Goal: Task Accomplishment & Management: Manage account settings

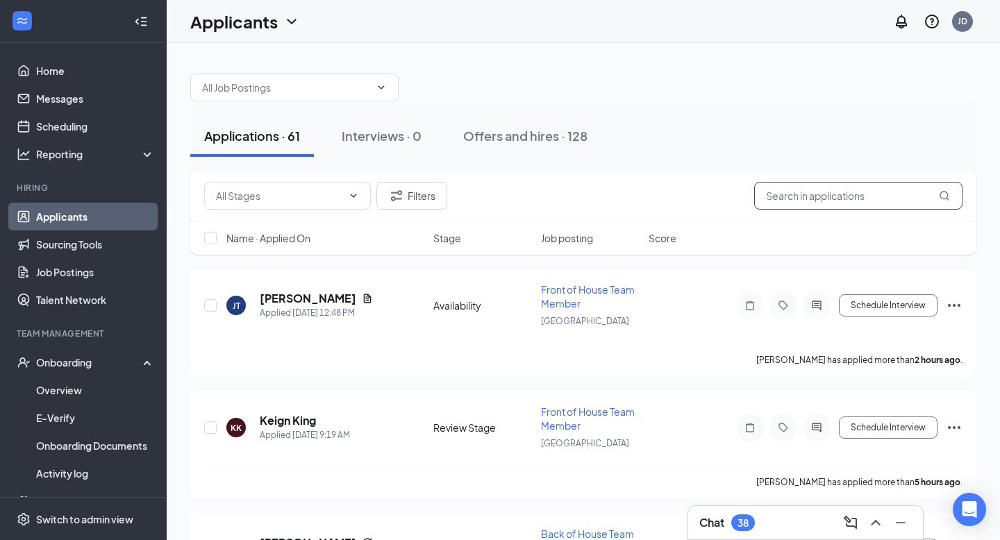
click at [846, 197] on input "text" at bounding box center [858, 196] width 208 height 28
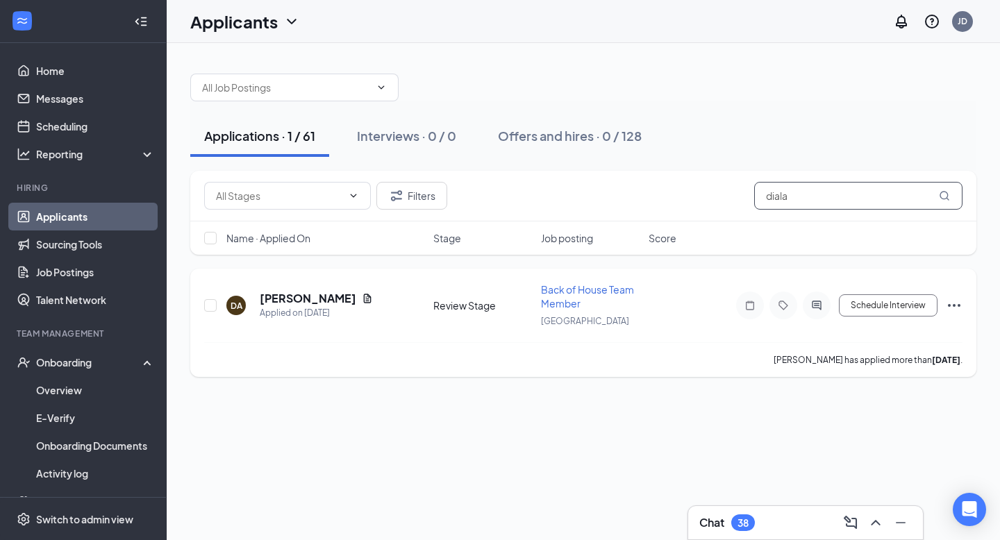
type input "diala"
click at [950, 308] on icon "Ellipses" at bounding box center [954, 305] width 17 height 17
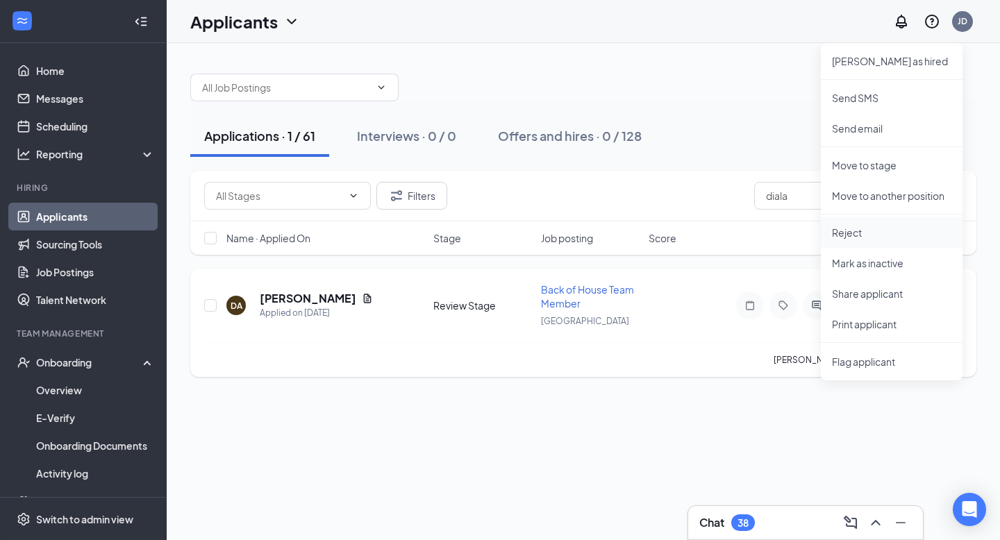
click at [879, 235] on p "Reject" at bounding box center [891, 233] width 119 height 14
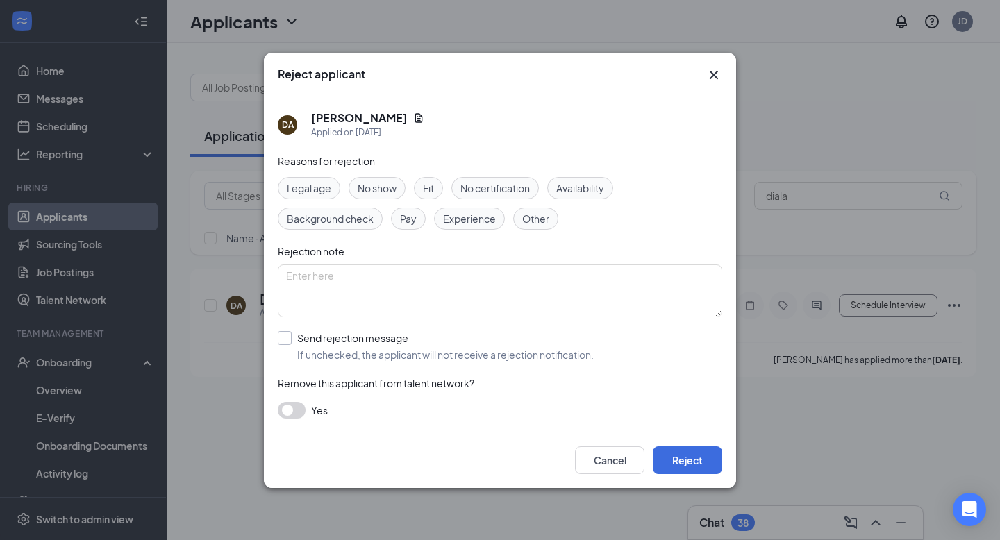
click at [512, 351] on input "Send rejection message If unchecked, the applicant will not receive a rejection…" at bounding box center [436, 346] width 316 height 31
checkbox input "true"
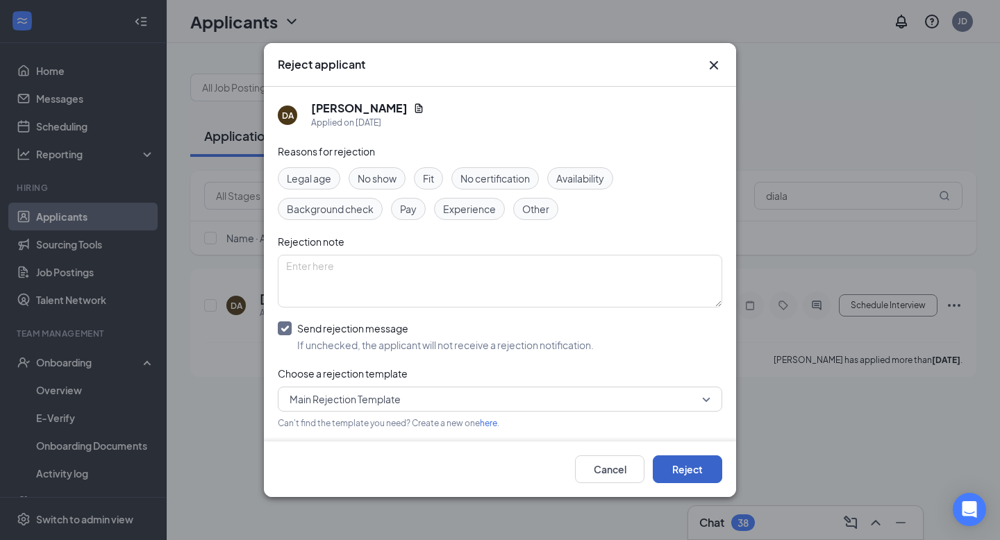
click at [674, 459] on button "Reject" at bounding box center [687, 470] width 69 height 28
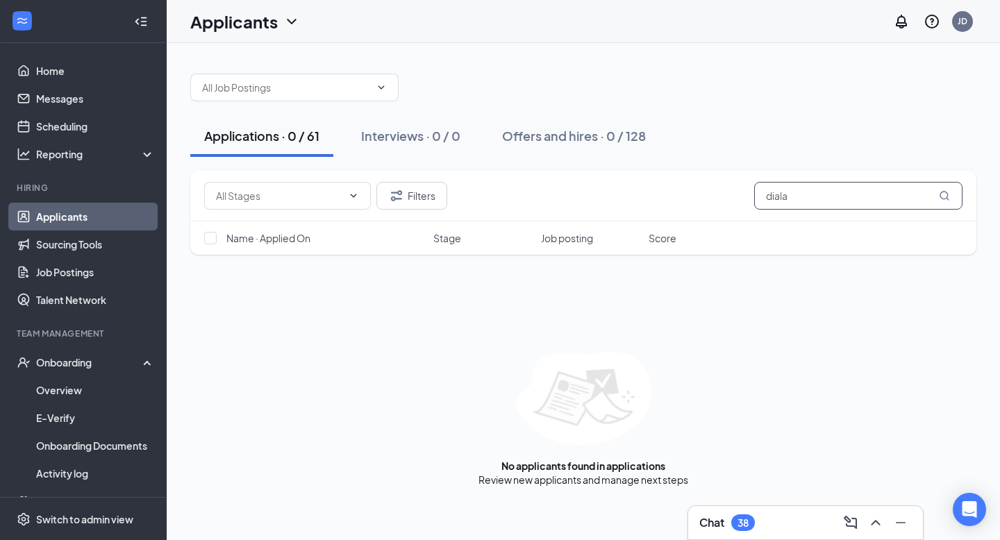
click at [847, 205] on input "diala" at bounding box center [858, 196] width 208 height 28
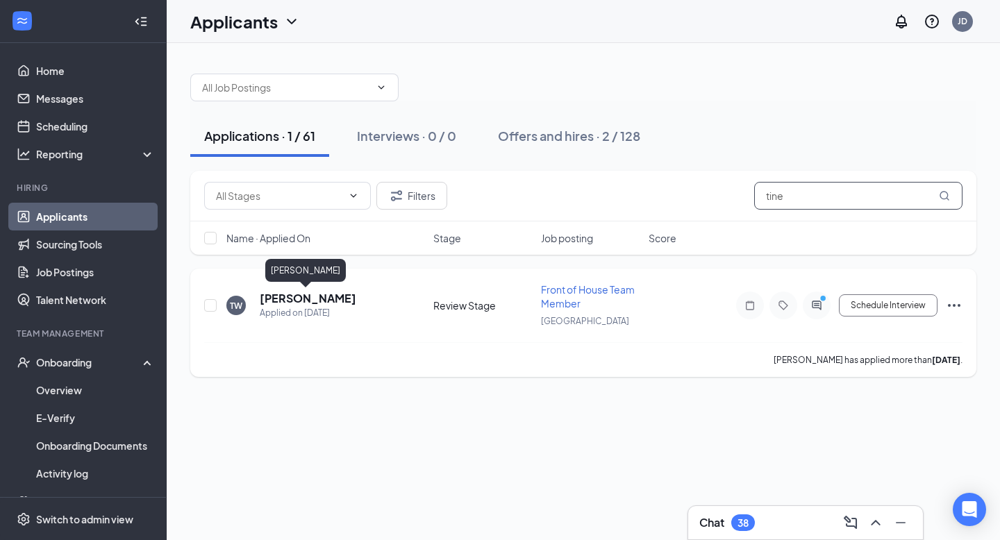
type input "tine"
click at [283, 294] on h5 "[PERSON_NAME]" at bounding box center [308, 298] width 97 height 15
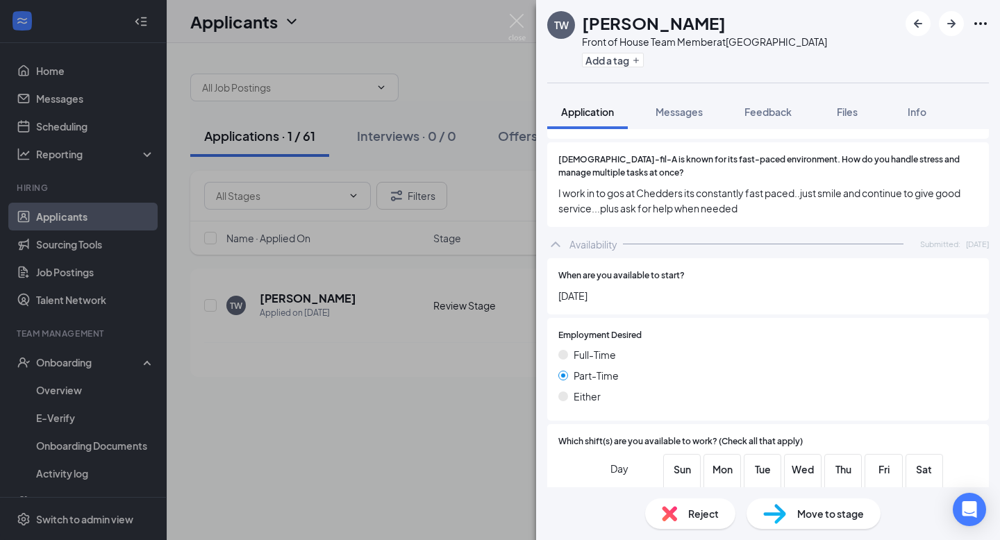
scroll to position [922, 0]
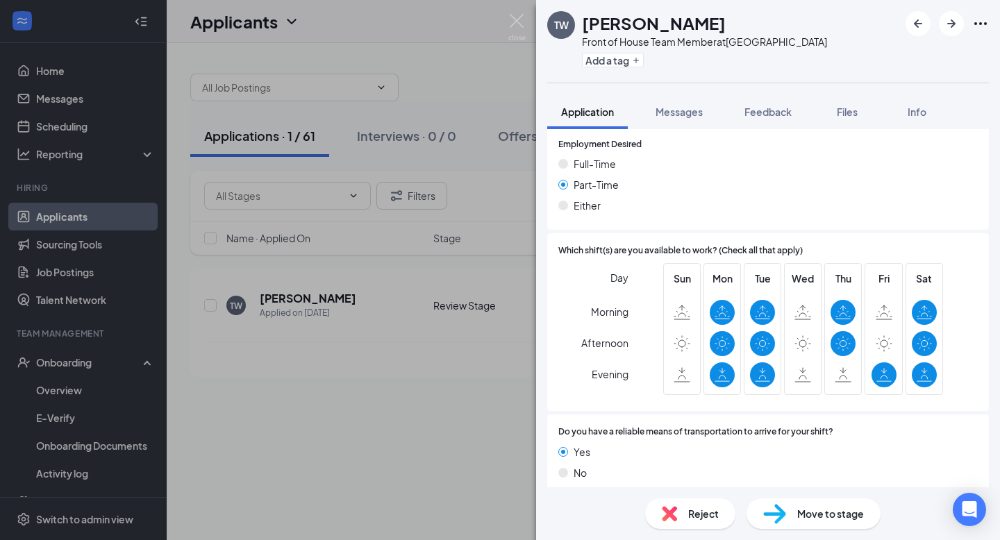
click at [803, 512] on span "Move to stage" at bounding box center [830, 513] width 67 height 15
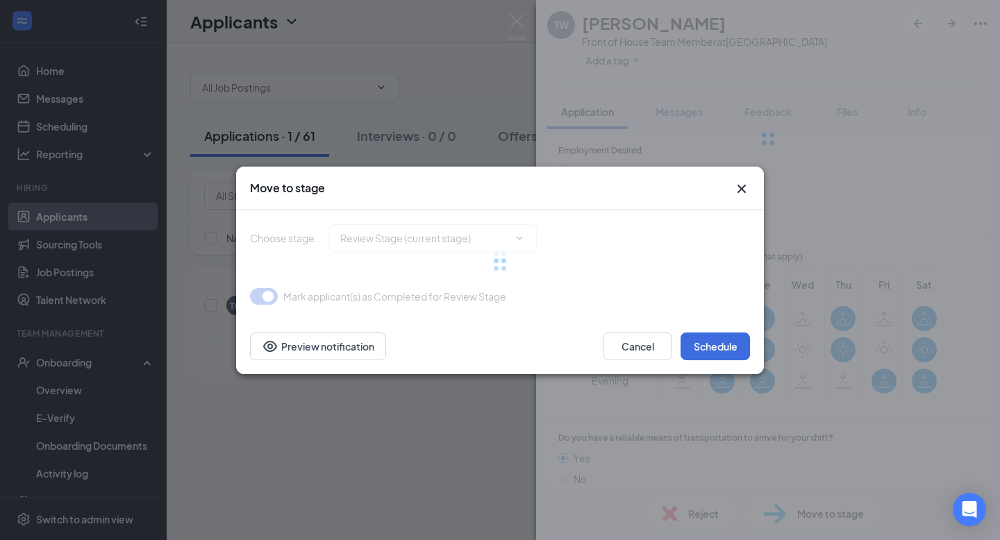
type input "Onsite Interview (next stage)"
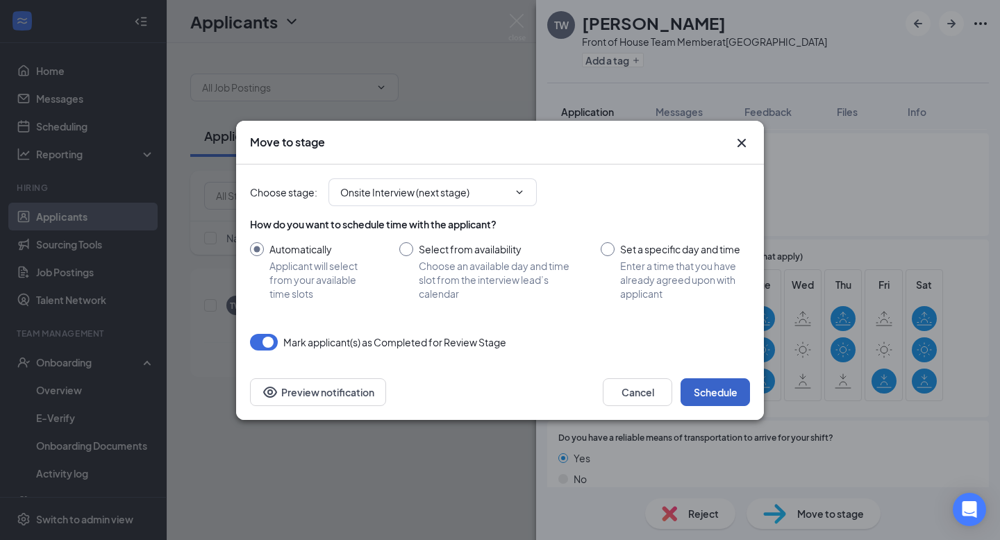
click at [694, 385] on button "Schedule" at bounding box center [715, 393] width 69 height 28
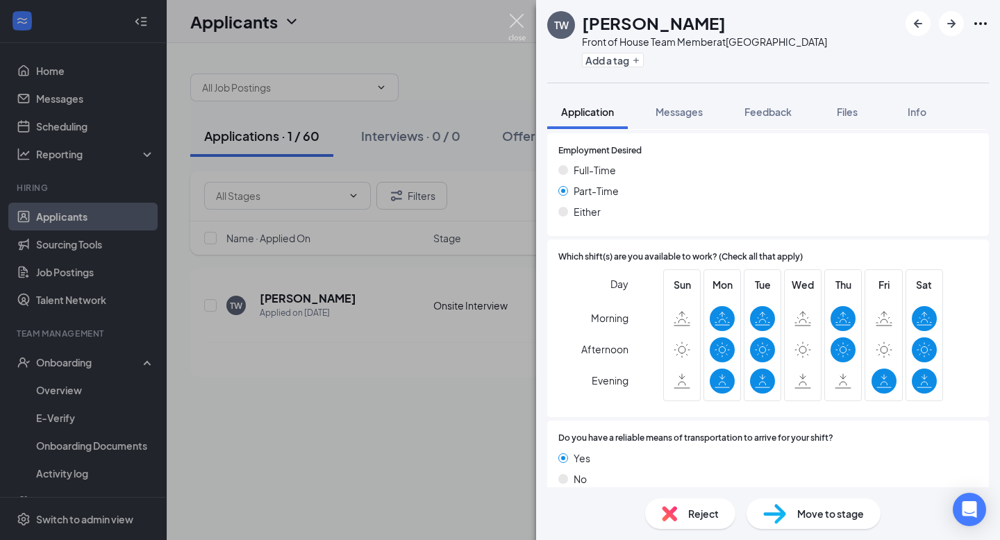
click at [522, 23] on img at bounding box center [516, 27] width 17 height 27
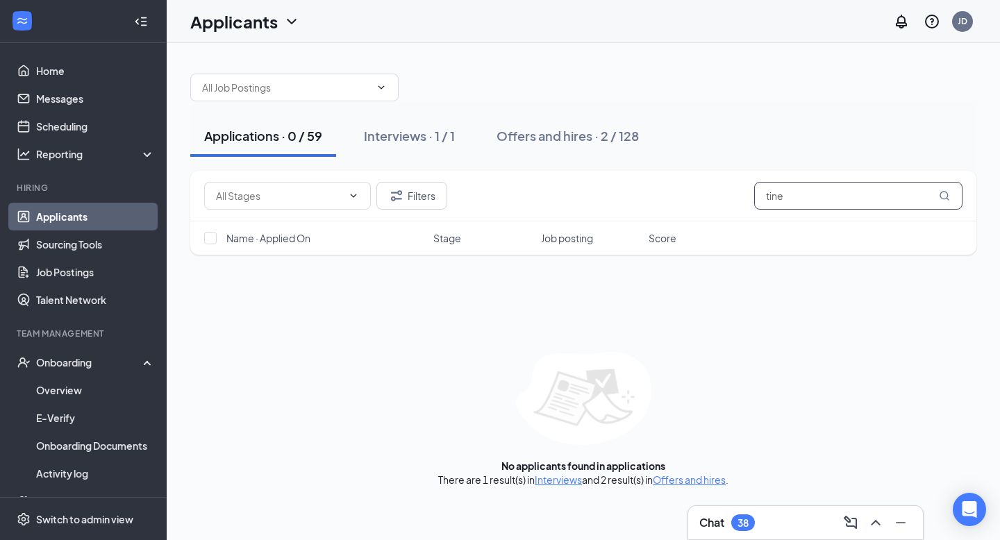
click at [819, 191] on input "tine" at bounding box center [858, 196] width 208 height 28
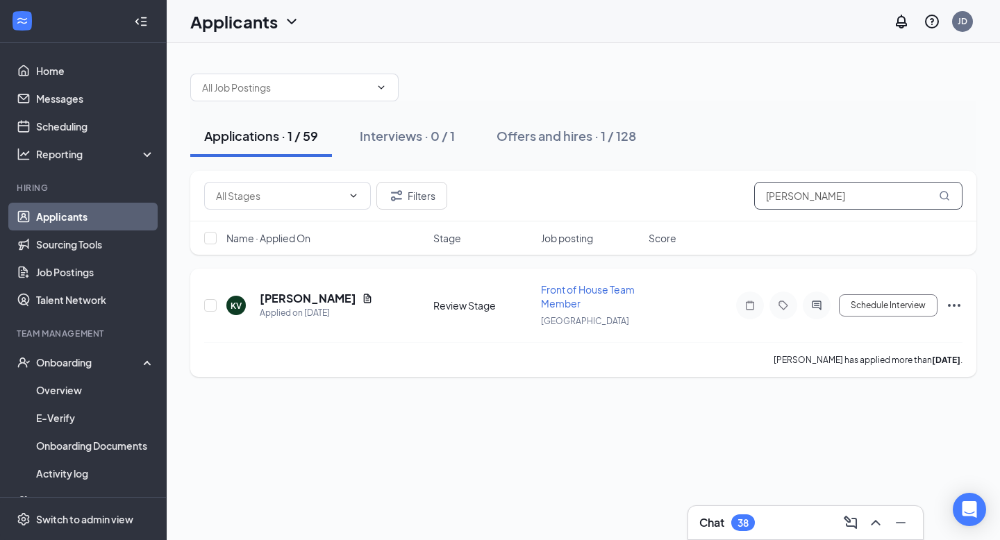
type input "[PERSON_NAME]"
click at [960, 306] on icon "Ellipses" at bounding box center [954, 305] width 17 height 17
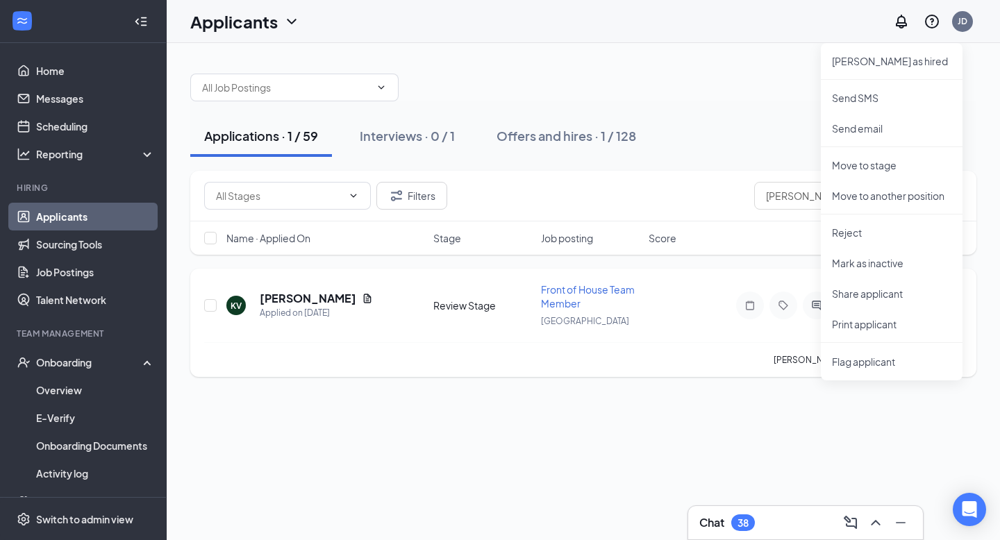
click at [706, 316] on div "KV [PERSON_NAME] Applied on [DATE] Review Stage Front of House Team Member Nass…" at bounding box center [583, 313] width 758 height 60
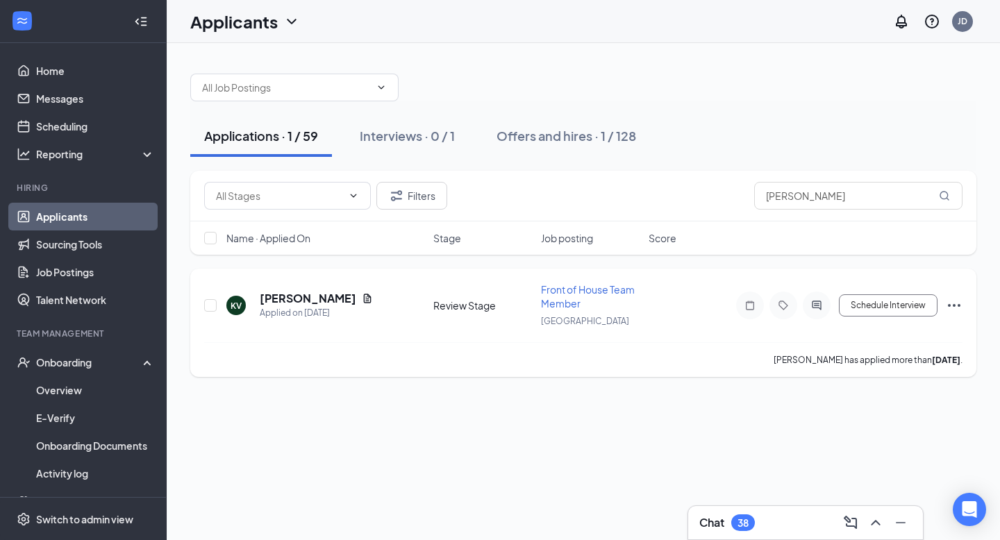
click at [949, 296] on div "Schedule Interview [PERSON_NAME] as hired Send SMS Send email Move to stage Mov…" at bounding box center [838, 306] width 250 height 28
click at [950, 307] on icon "Ellipses" at bounding box center [954, 305] width 17 height 17
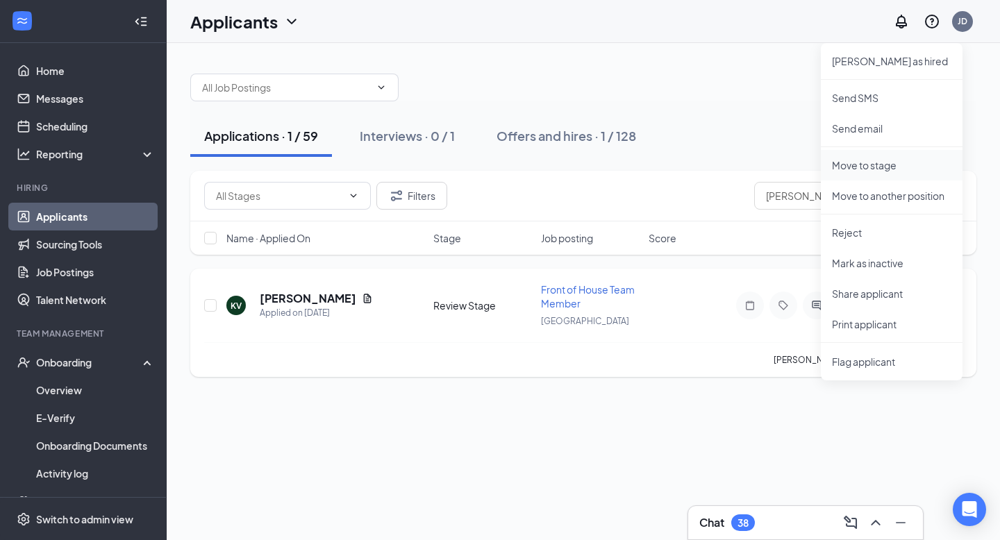
click at [868, 170] on p "Move to stage" at bounding box center [891, 165] width 119 height 14
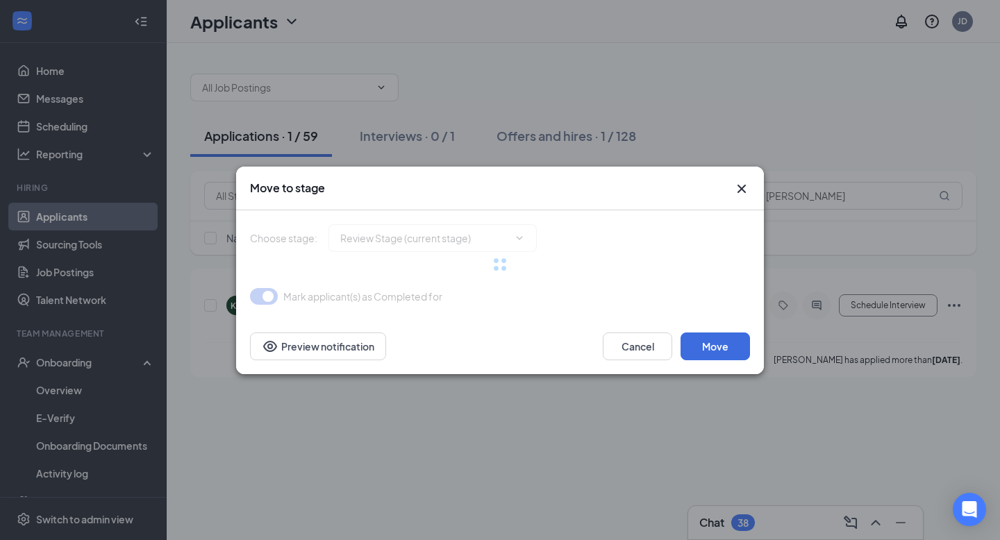
type input "Onsite Interview (next stage)"
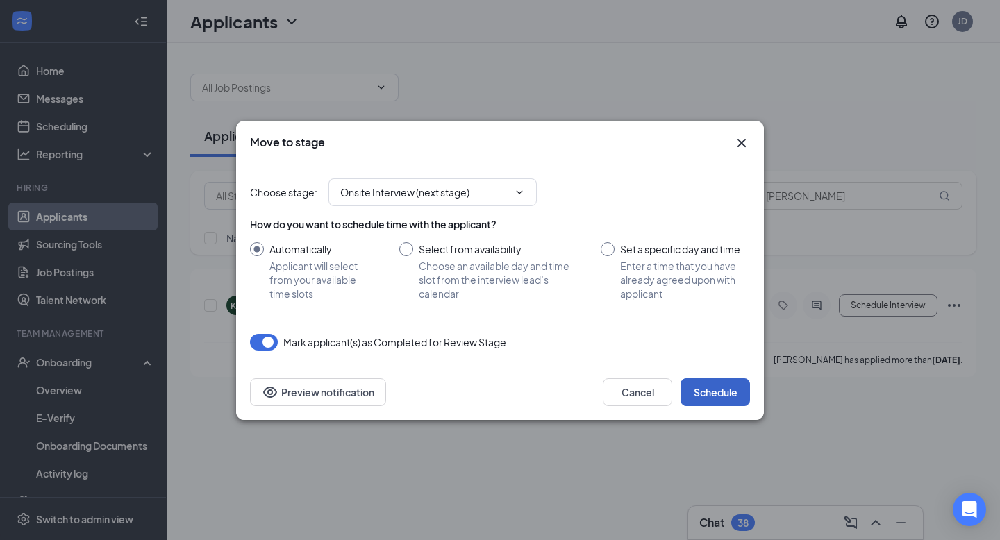
click at [697, 392] on button "Schedule" at bounding box center [715, 393] width 69 height 28
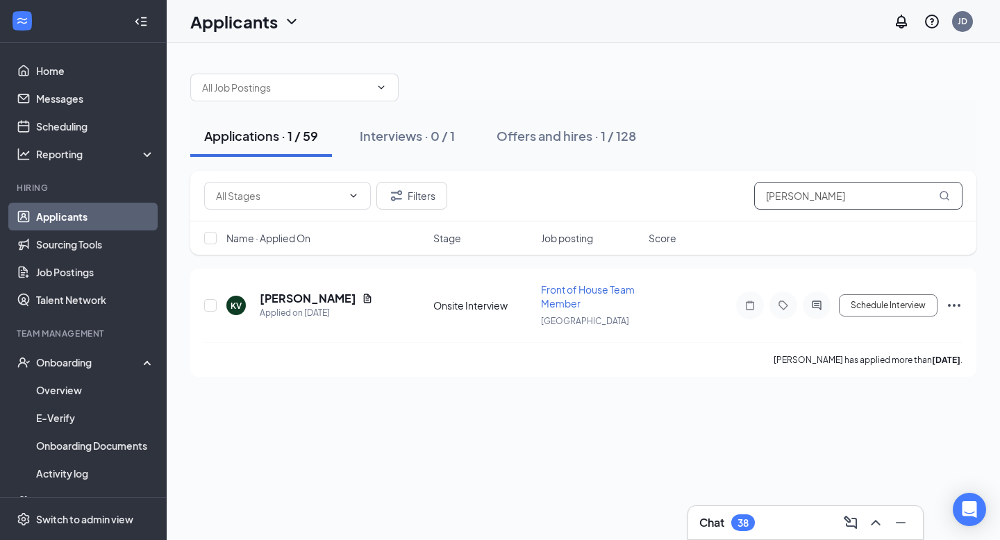
click at [901, 197] on input "[PERSON_NAME]" at bounding box center [858, 196] width 208 height 28
click at [900, 197] on input "[PERSON_NAME]" at bounding box center [858, 196] width 208 height 28
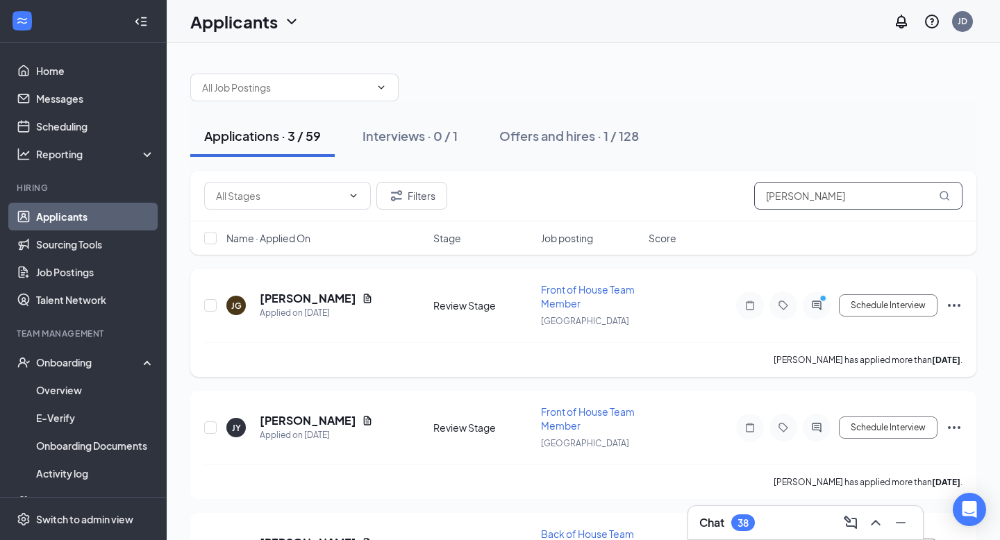
type input "[PERSON_NAME]"
click at [955, 304] on icon "Ellipses" at bounding box center [954, 305] width 17 height 17
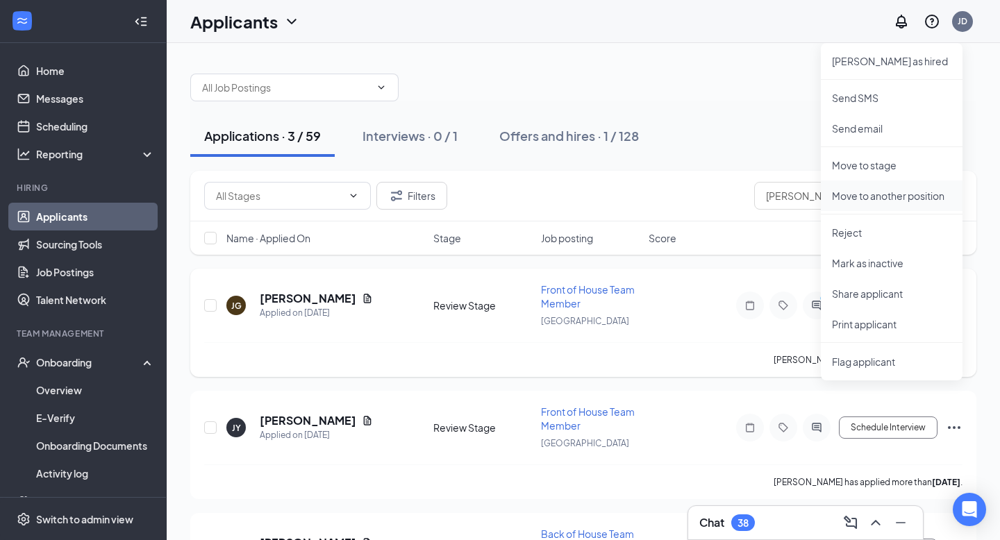
click at [872, 198] on p "Move to another position" at bounding box center [891, 196] width 119 height 14
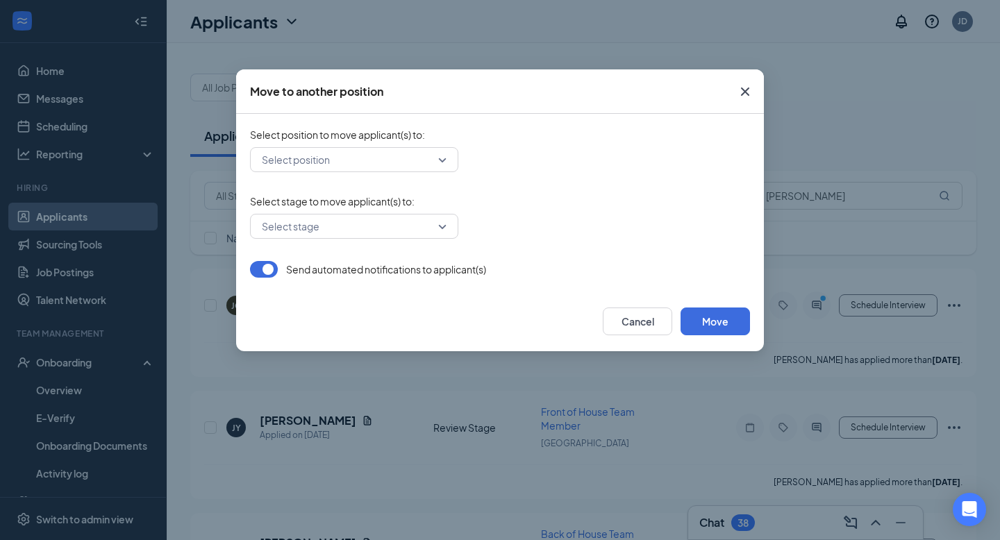
click at [745, 84] on icon "Cross" at bounding box center [745, 91] width 17 height 17
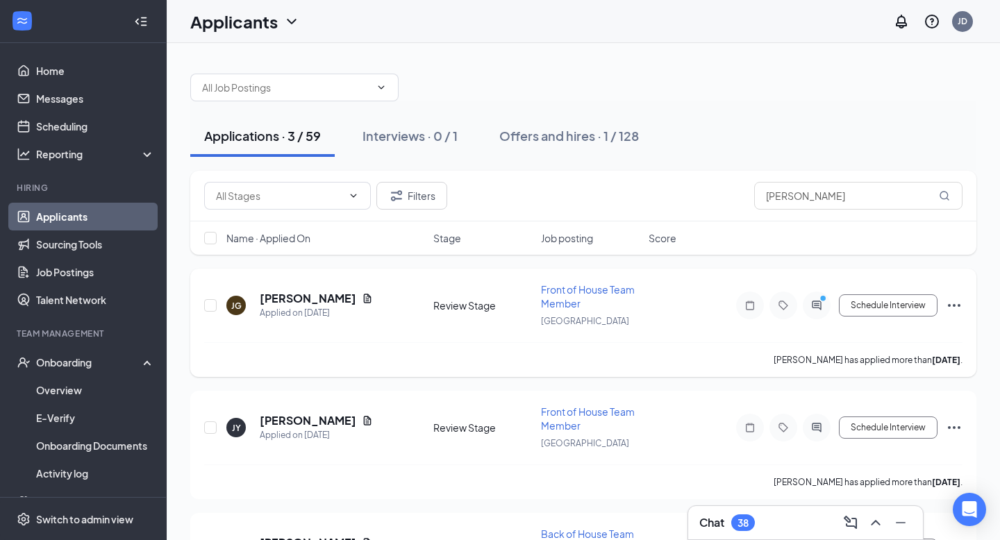
click at [952, 303] on icon "Ellipses" at bounding box center [954, 305] width 17 height 17
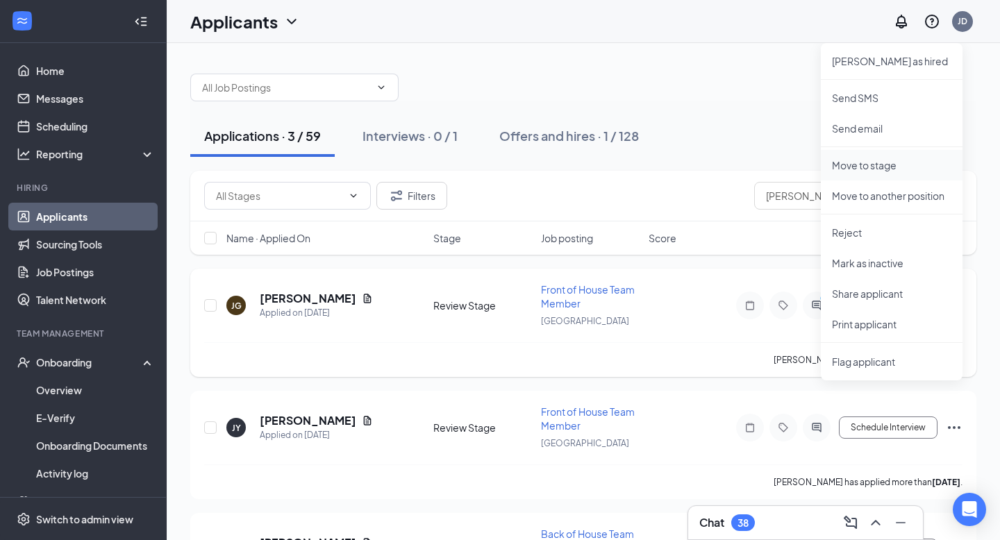
click at [910, 175] on li "Move to stage" at bounding box center [892, 165] width 142 height 31
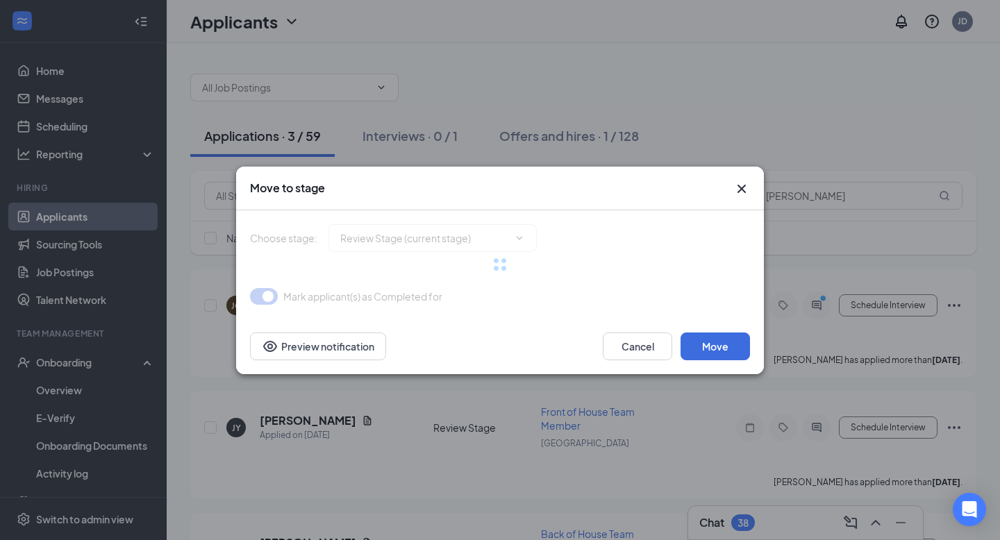
type input "Onsite Interview (next stage)"
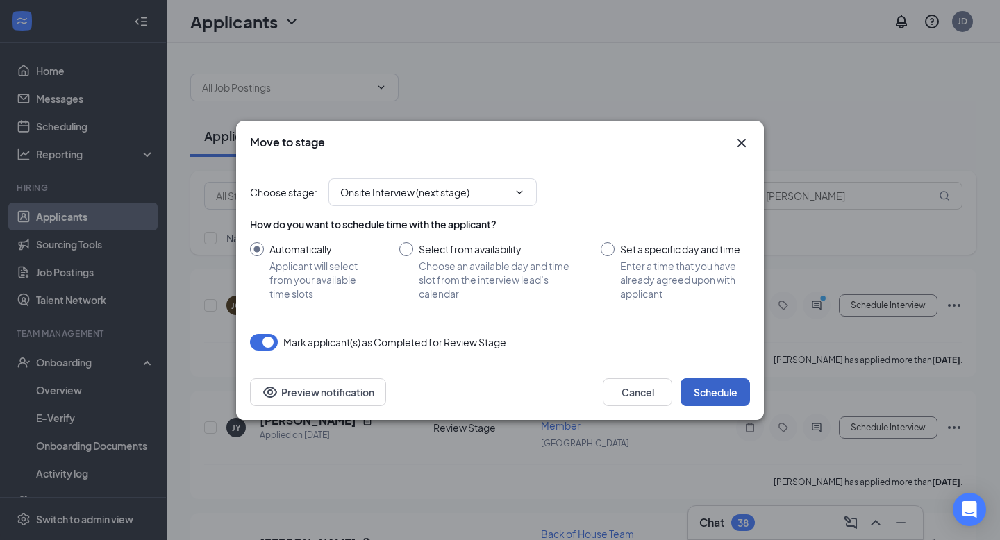
click at [704, 379] on button "Schedule" at bounding box center [715, 393] width 69 height 28
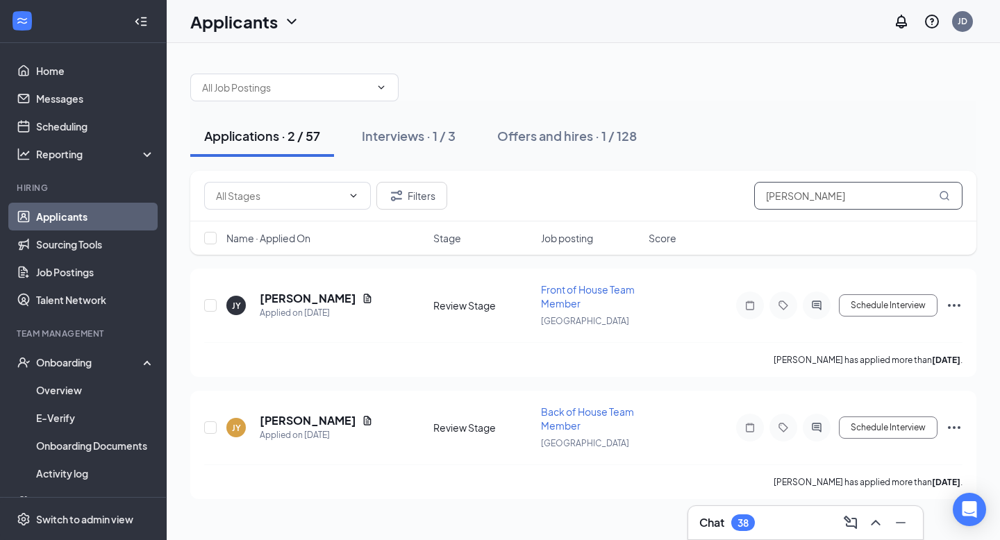
click at [818, 192] on input "[PERSON_NAME]" at bounding box center [858, 196] width 208 height 28
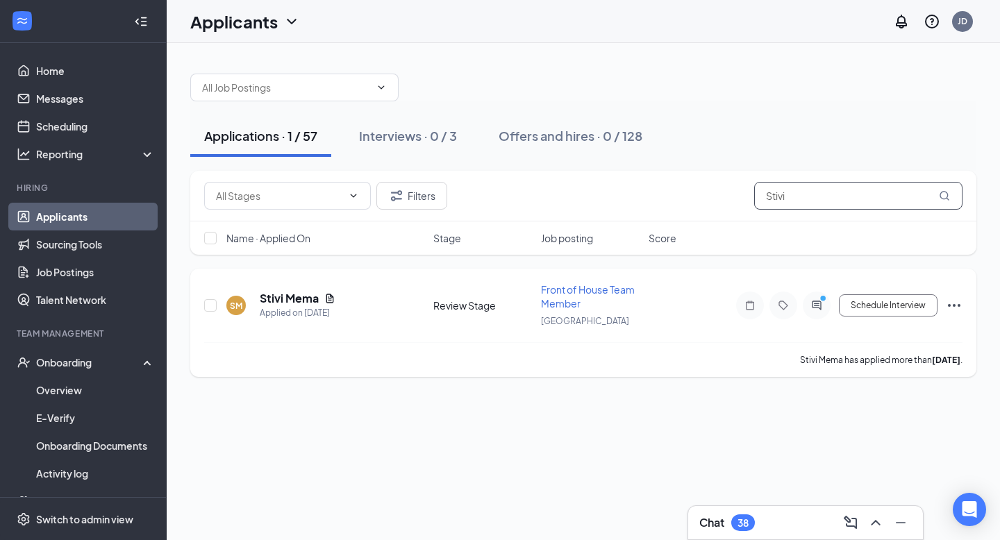
type input "Stivi"
click at [951, 301] on icon "Ellipses" at bounding box center [954, 305] width 17 height 17
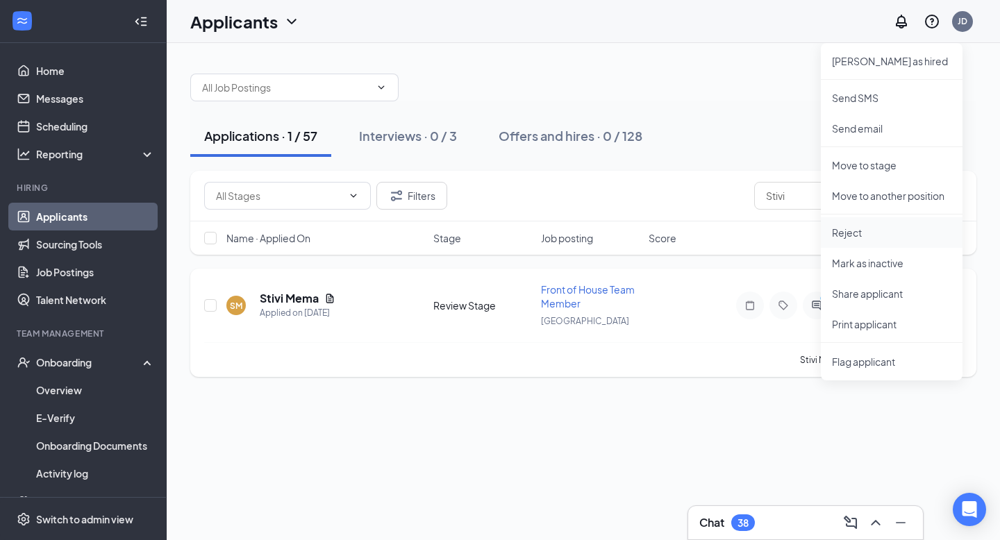
click at [867, 232] on p "Reject" at bounding box center [891, 233] width 119 height 14
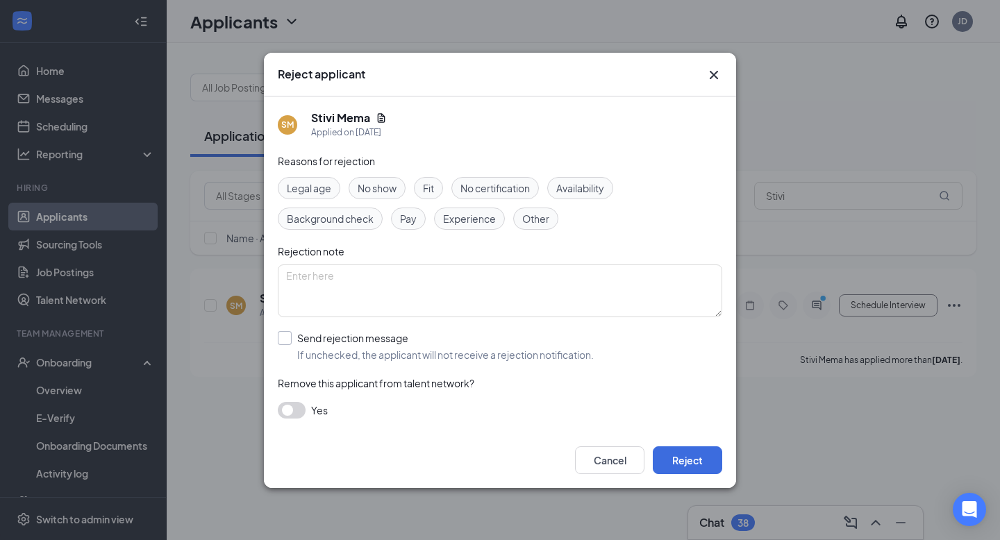
click at [414, 347] on input "Send rejection message If unchecked, the applicant will not receive a rejection…" at bounding box center [436, 346] width 316 height 31
checkbox input "true"
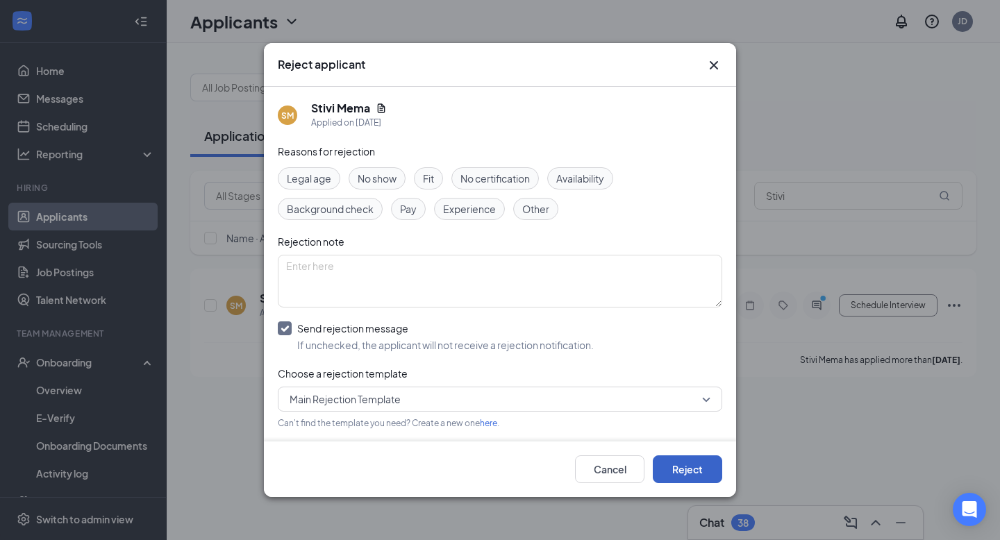
click at [699, 476] on button "Reject" at bounding box center [687, 470] width 69 height 28
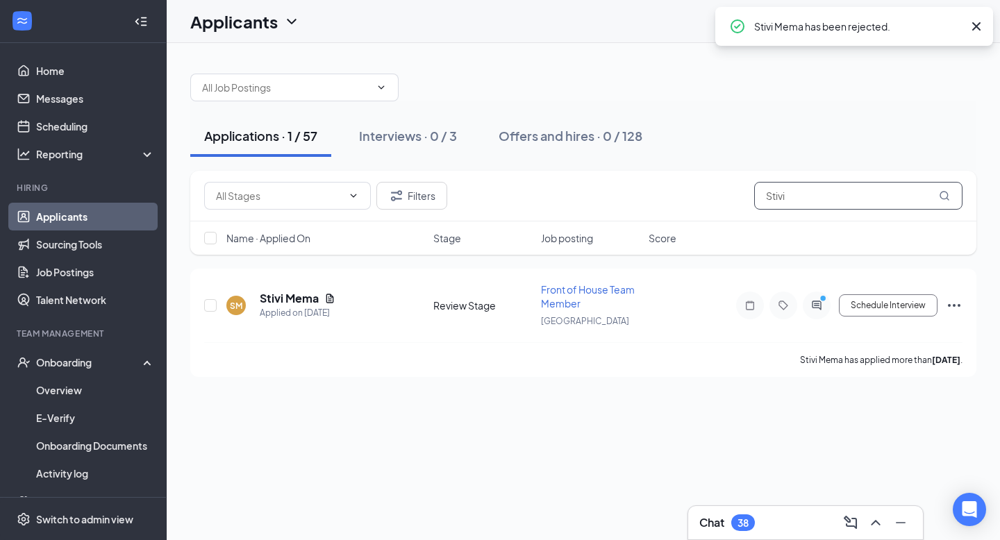
click at [817, 197] on input "Stivi" at bounding box center [858, 196] width 208 height 28
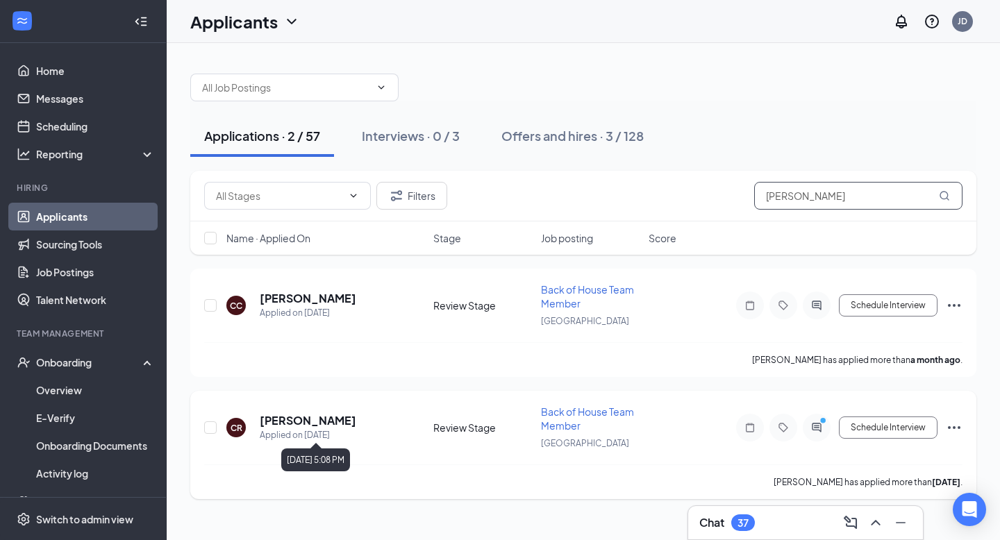
type input "[PERSON_NAME]"
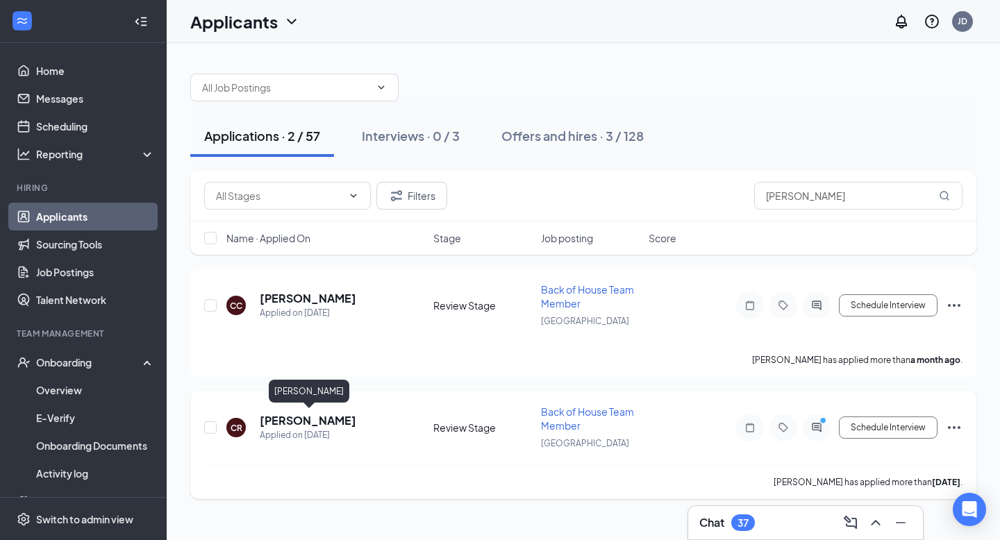
click at [339, 420] on h5 "[PERSON_NAME]" at bounding box center [308, 420] width 97 height 15
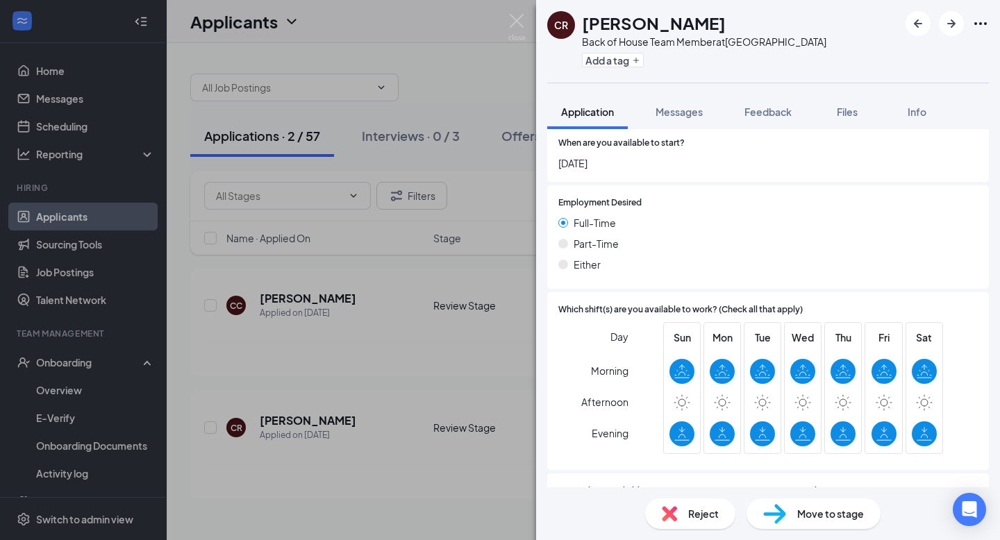
scroll to position [791, 0]
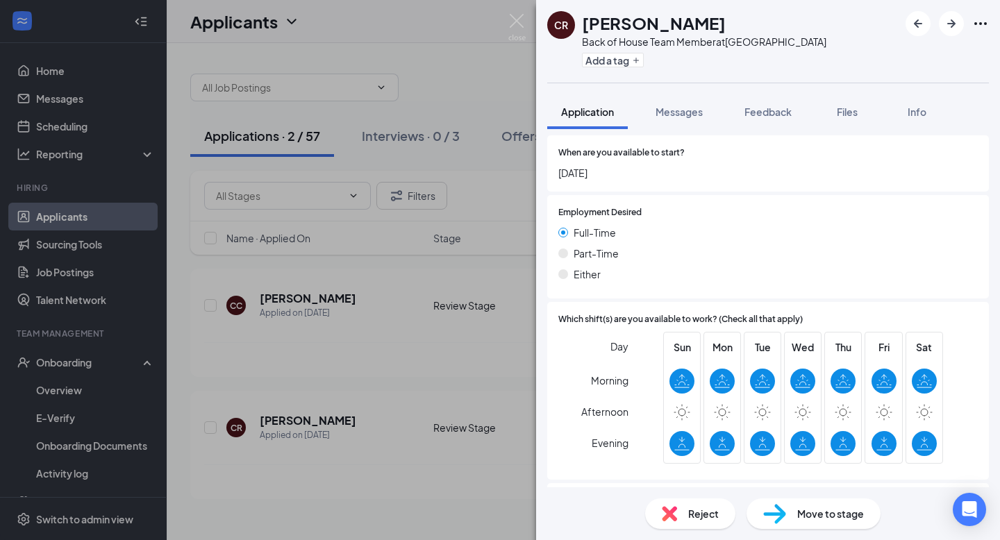
click at [787, 517] on div "Move to stage" at bounding box center [814, 514] width 134 height 31
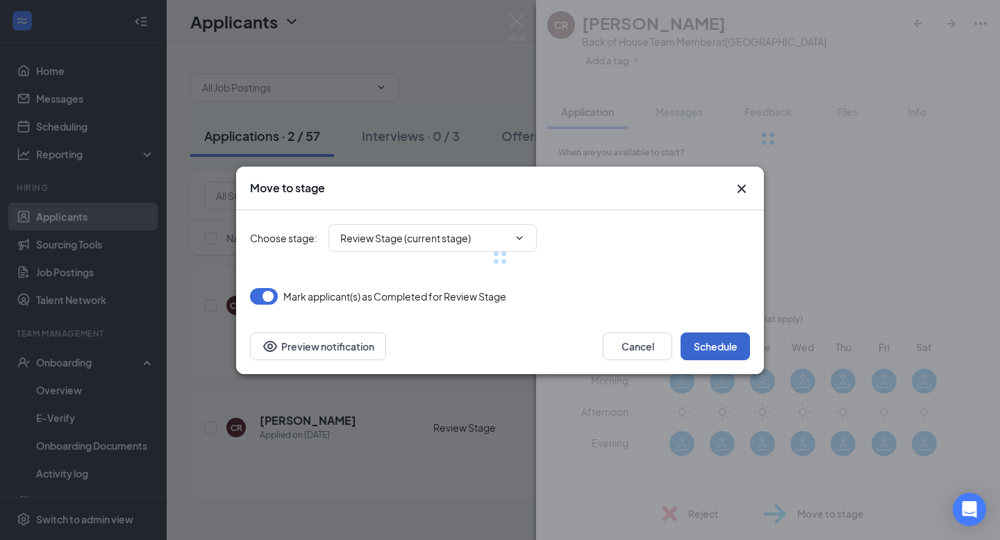
type input "Onsite Interview (next stage)"
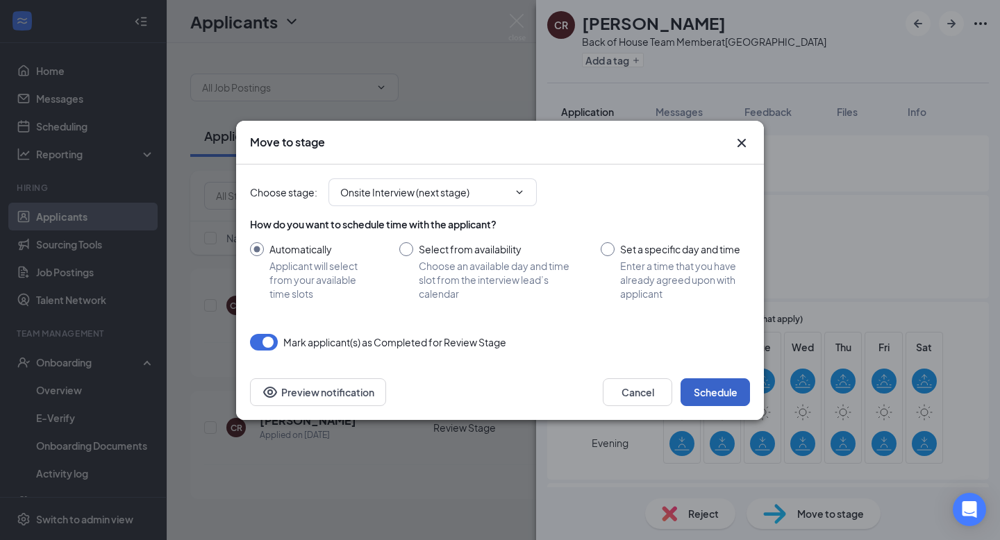
click at [699, 388] on button "Schedule" at bounding box center [715, 393] width 69 height 28
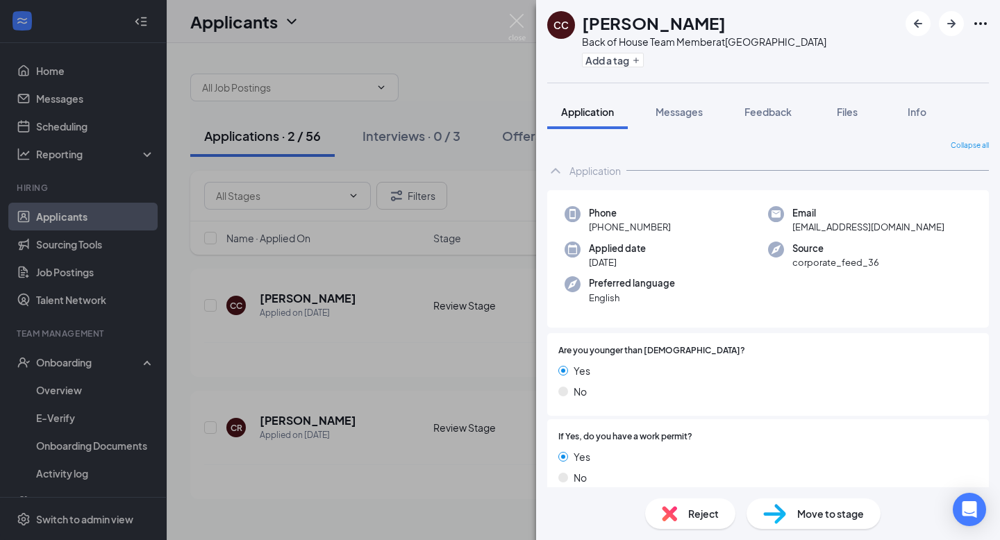
click at [476, 97] on div "CC [PERSON_NAME] Back of House Team Member at [GEOGRAPHIC_DATA] Add a tag Appli…" at bounding box center [500, 270] width 1000 height 540
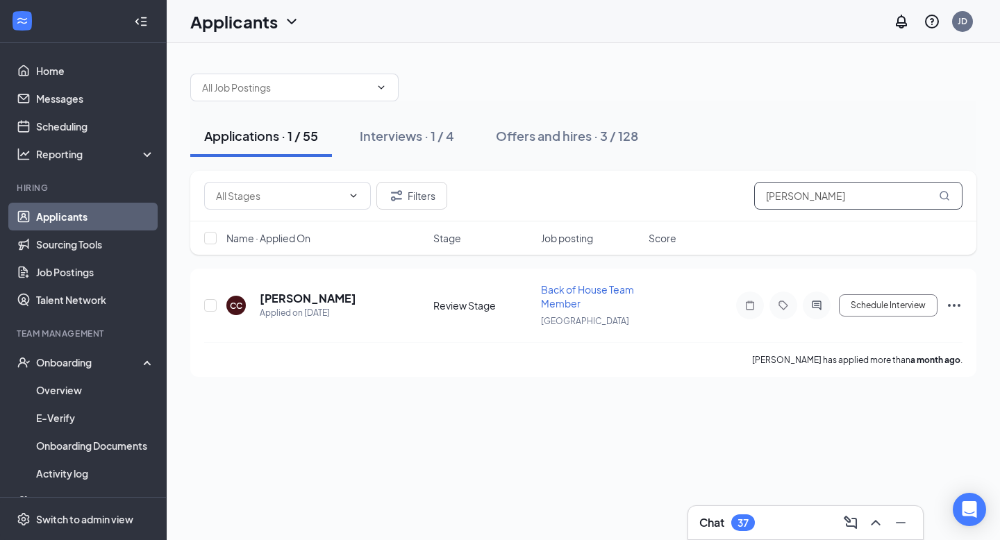
click at [914, 193] on input "[PERSON_NAME]" at bounding box center [858, 196] width 208 height 28
click at [913, 193] on input "[PERSON_NAME]" at bounding box center [858, 196] width 208 height 28
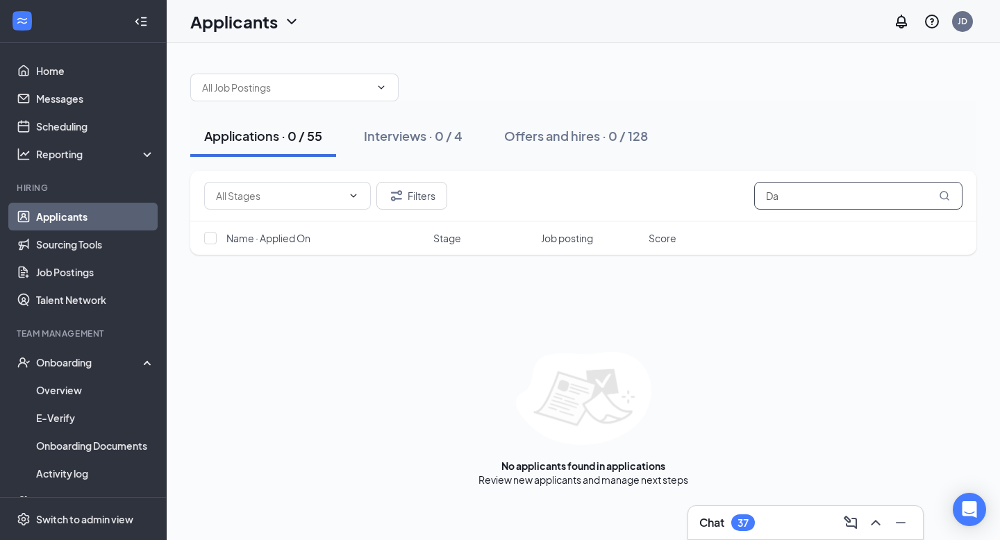
type input "D"
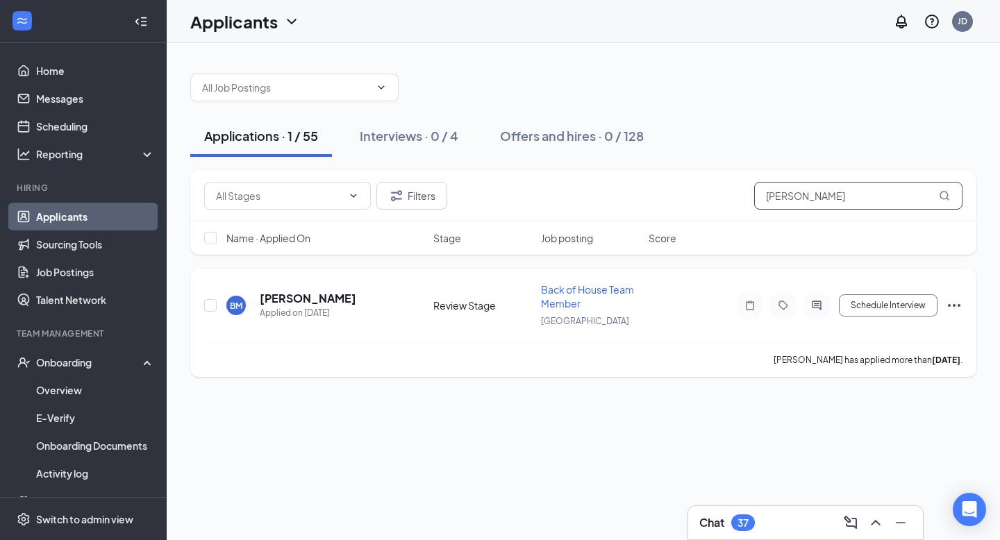
type input "[PERSON_NAME]"
click at [819, 297] on div at bounding box center [817, 306] width 28 height 28
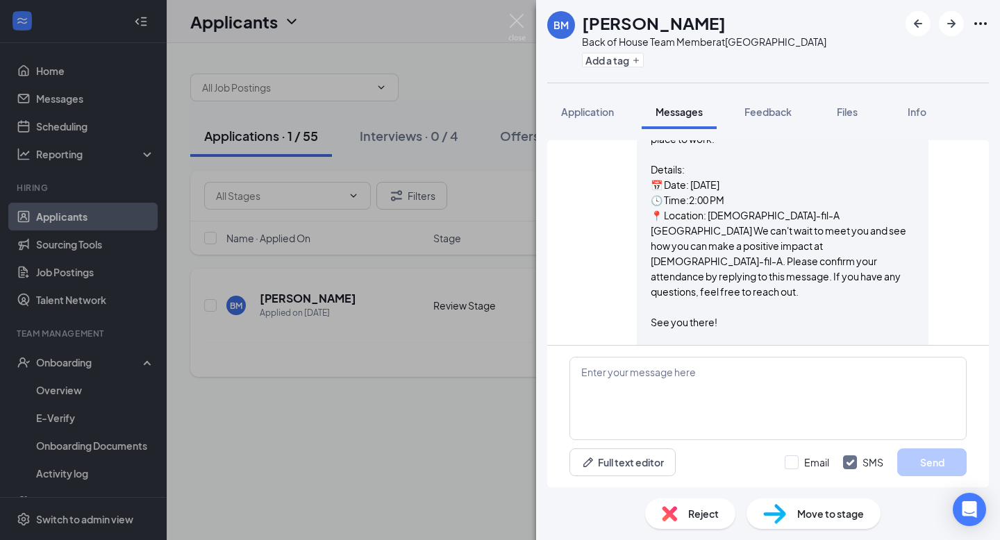
scroll to position [823, 0]
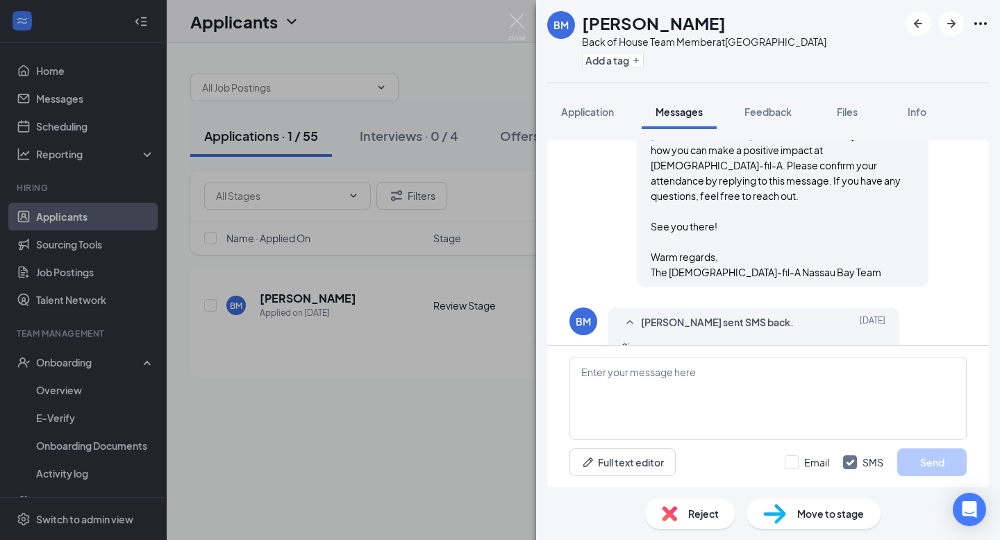
click at [799, 508] on span "Move to stage" at bounding box center [830, 513] width 67 height 15
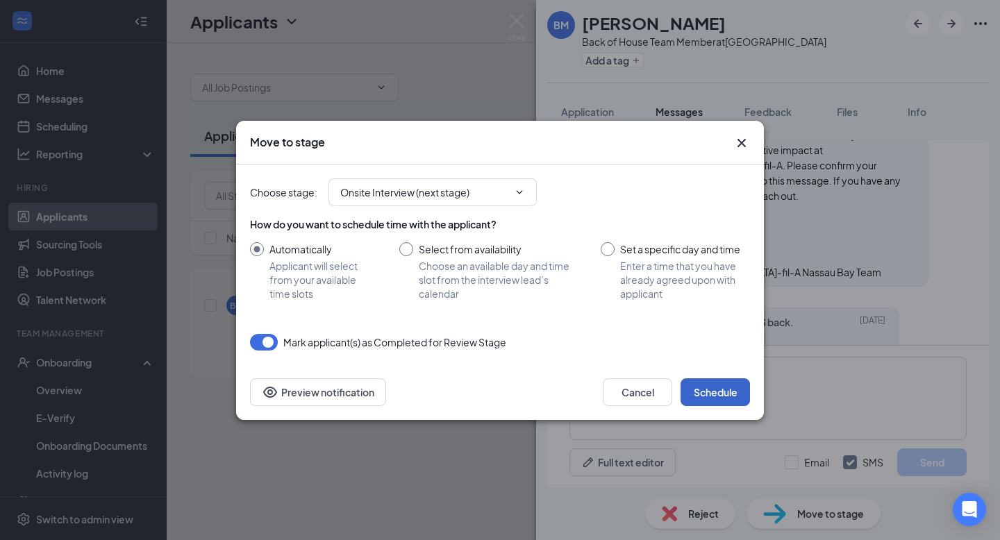
click at [733, 401] on button "Schedule" at bounding box center [715, 393] width 69 height 28
